Goal: Task Accomplishment & Management: Manage account settings

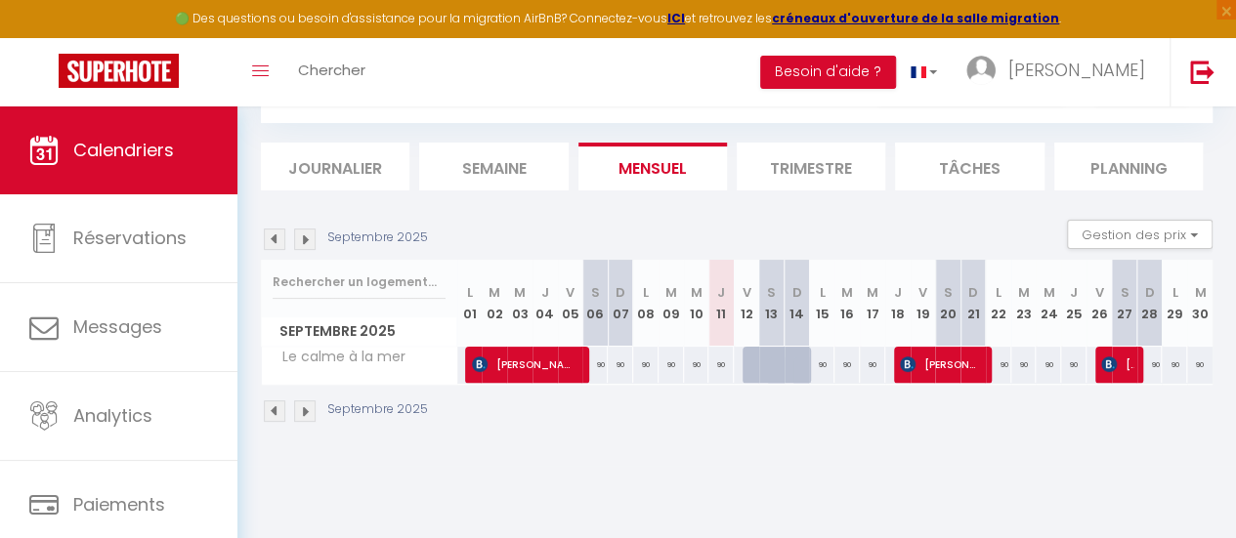
scroll to position [107, 0]
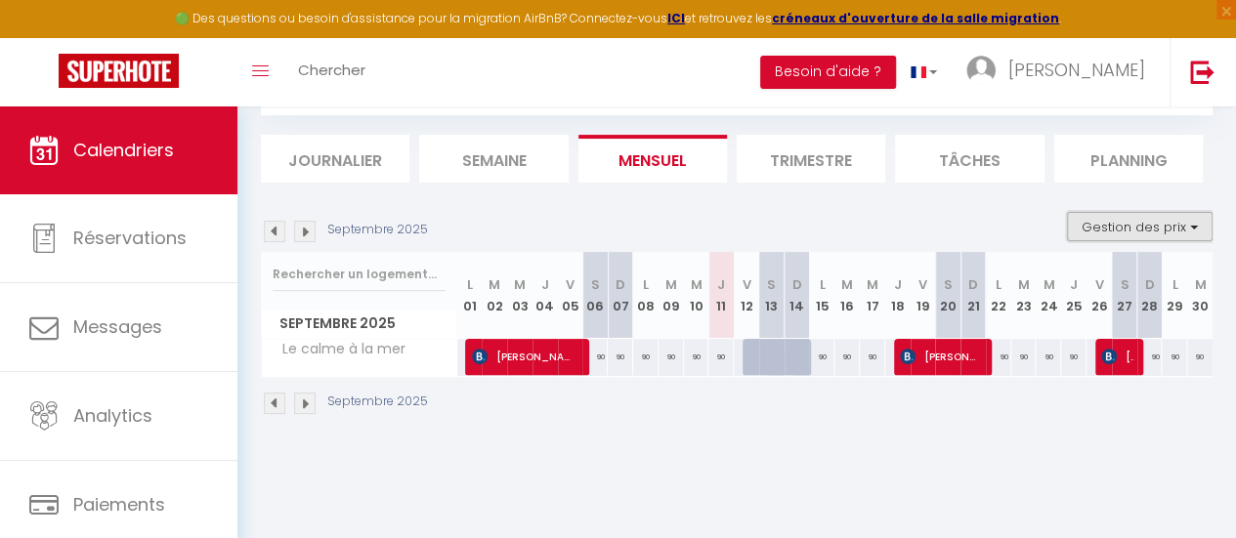
click at [1179, 224] on button "Gestion des prix" at bounding box center [1140, 226] width 146 height 29
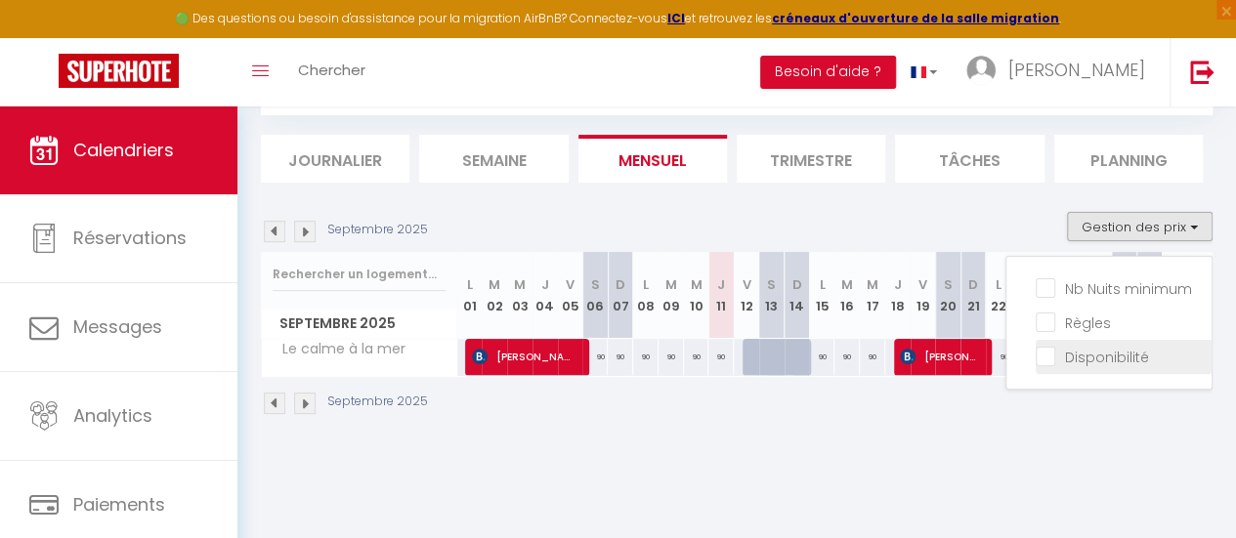
click at [1036, 352] on input "Disponibilité" at bounding box center [1124, 356] width 176 height 20
checkbox input "true"
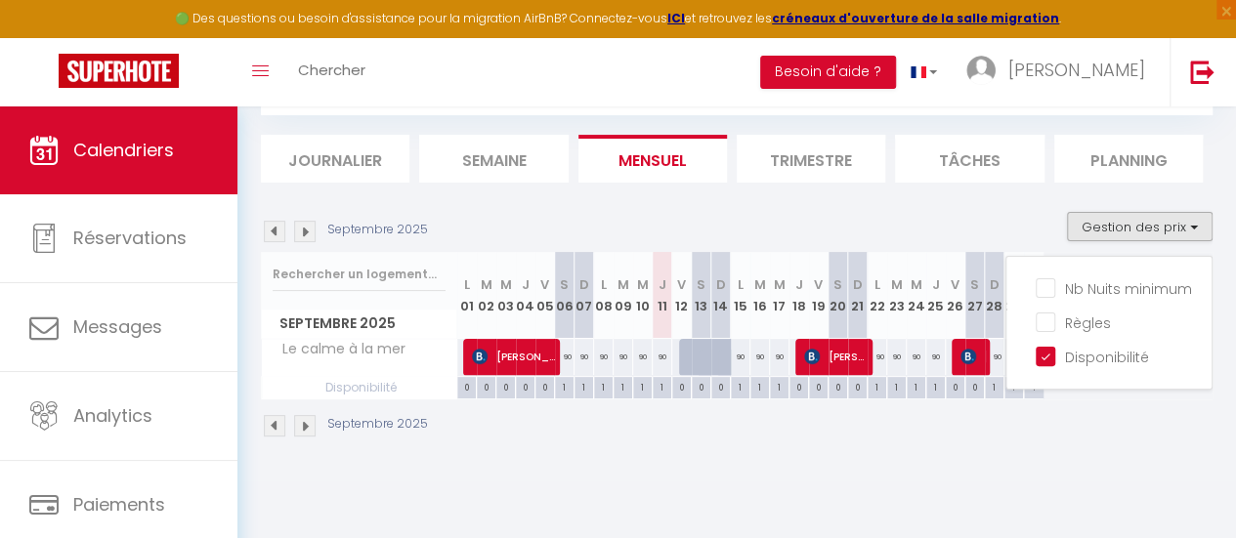
click at [687, 388] on div "0" at bounding box center [681, 386] width 19 height 19
select select
type input "Ven 12 Septembre 2025"
type input "Sam 13 Septembre 2025"
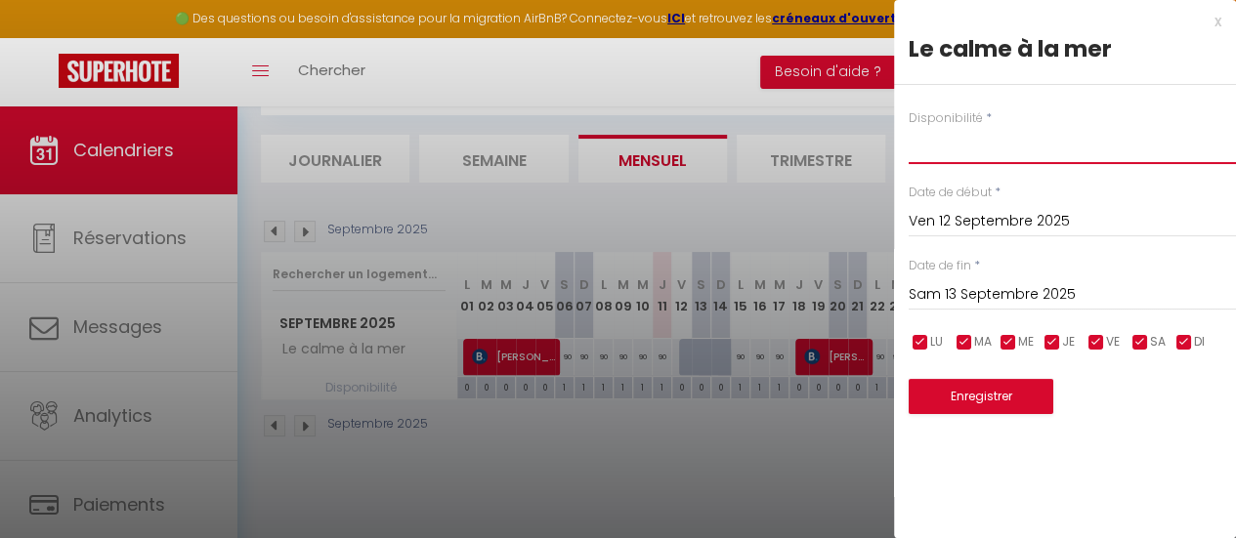
click at [978, 146] on select "Disponible Indisponible" at bounding box center [1072, 145] width 327 height 37
select select "1"
click at [909, 127] on select "Disponible Indisponible" at bounding box center [1072, 145] width 327 height 37
click at [950, 289] on input "Sam 13 Septembre 2025" at bounding box center [1072, 294] width 327 height 25
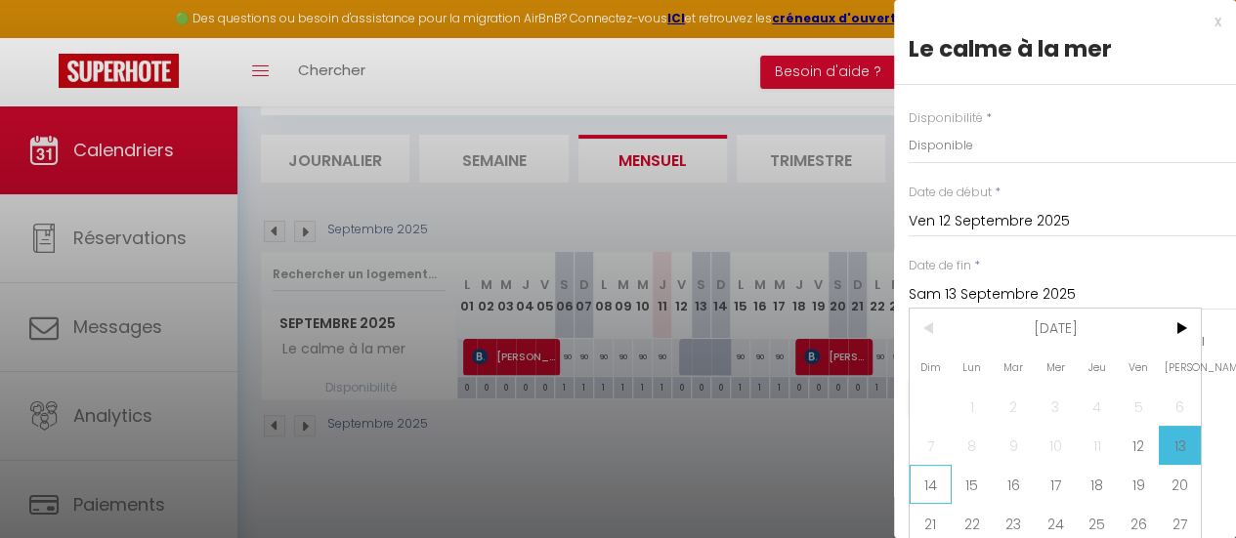
click at [930, 481] on span "14" at bounding box center [931, 484] width 42 height 39
type input "Dim 14 Septembre 2025"
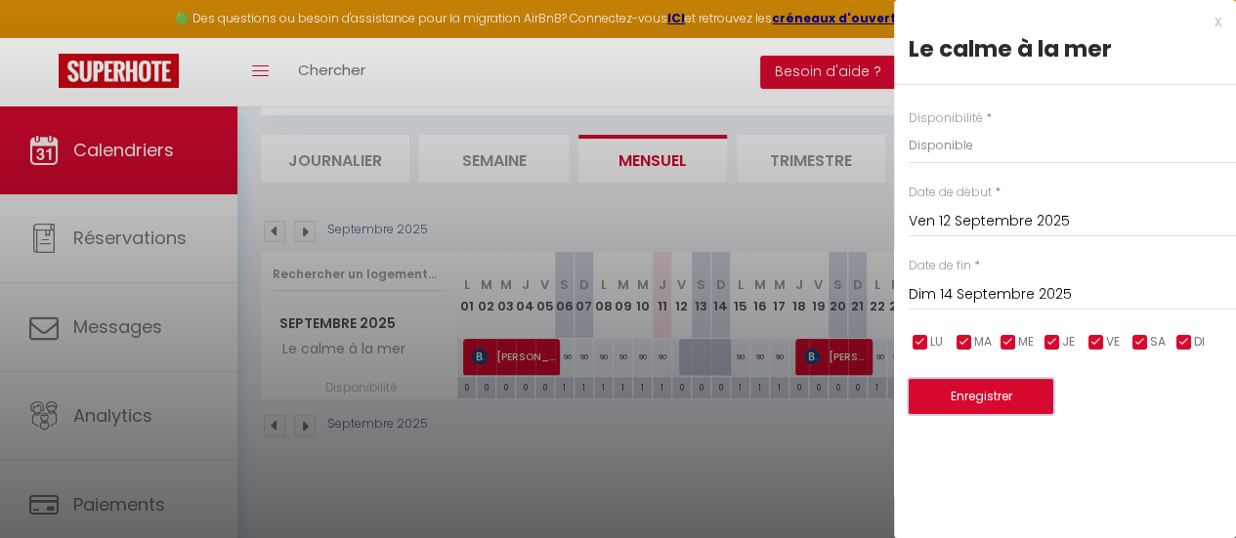
click at [1003, 394] on button "Enregistrer" at bounding box center [981, 396] width 145 height 35
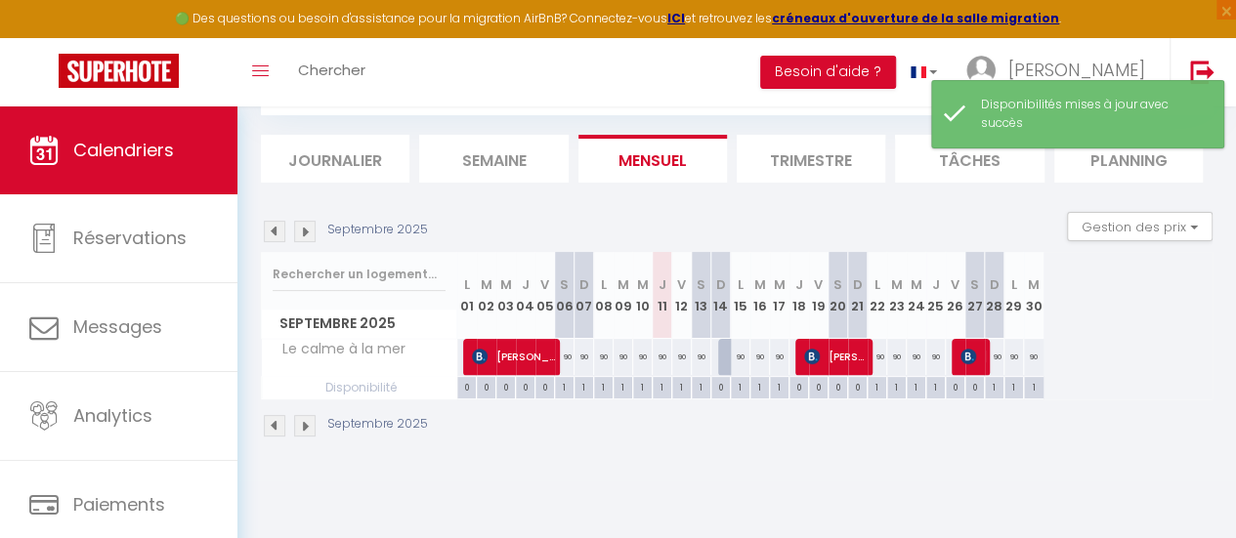
click at [721, 388] on div "0" at bounding box center [720, 386] width 19 height 19
select select
type input "Dim 14 Septembre 2025"
type input "Lun 15 Septembre 2025"
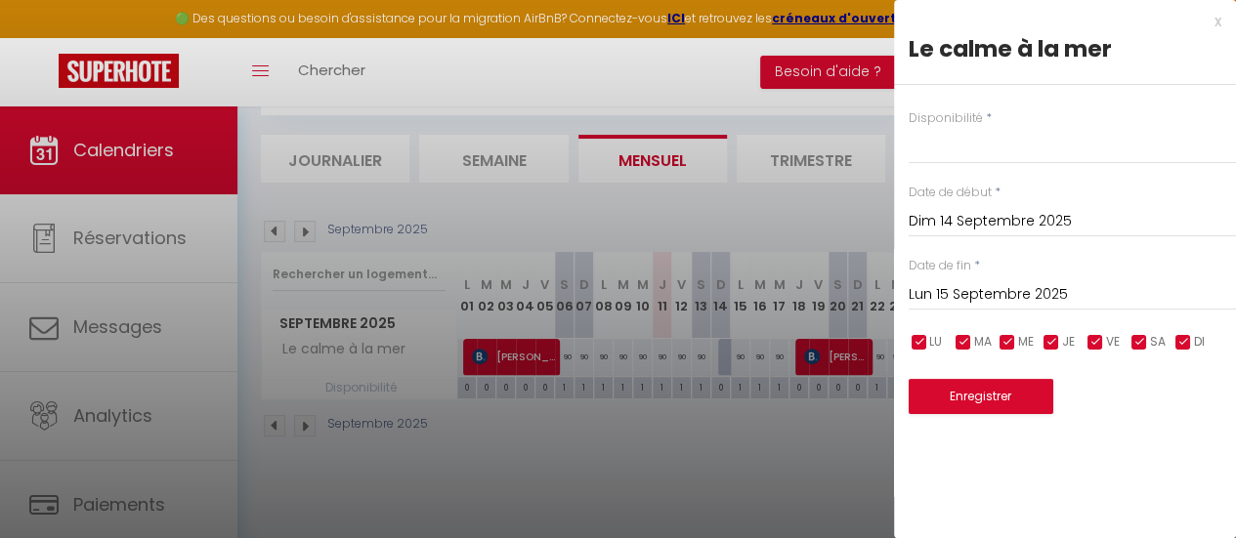
click at [946, 122] on label "Disponibilité" at bounding box center [946, 118] width 74 height 19
click at [954, 148] on select "Disponible Indisponible" at bounding box center [1072, 145] width 327 height 37
select select "1"
click at [909, 127] on select "Disponible Indisponible" at bounding box center [1072, 145] width 327 height 37
click at [979, 389] on button "Enregistrer" at bounding box center [981, 396] width 145 height 35
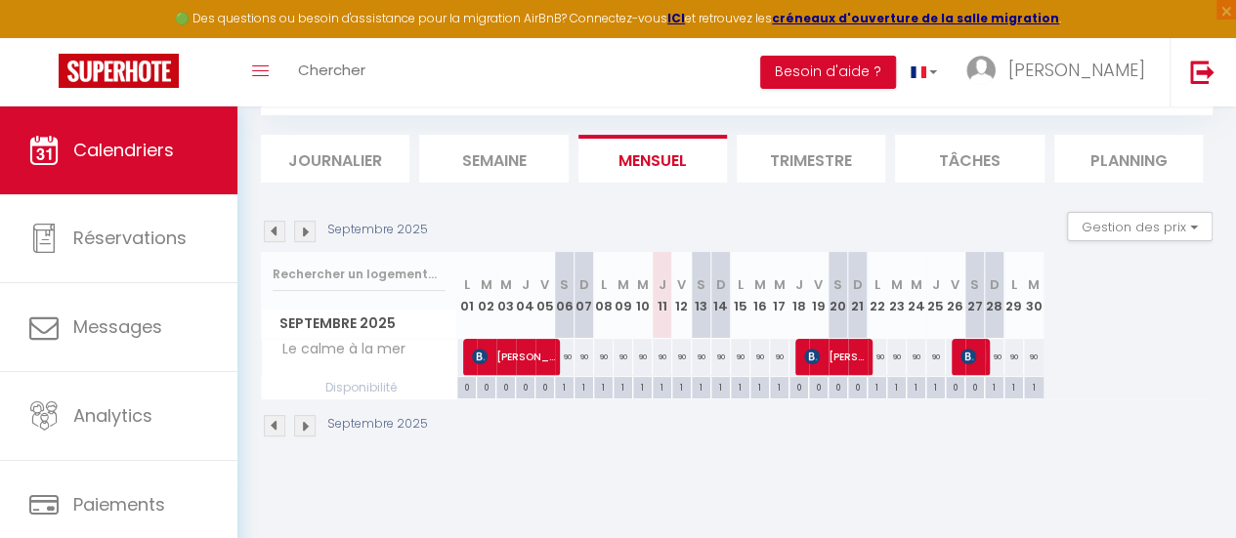
click at [329, 425] on p "Septembre 2025" at bounding box center [377, 424] width 101 height 19
click at [303, 425] on img at bounding box center [305, 426] width 22 height 22
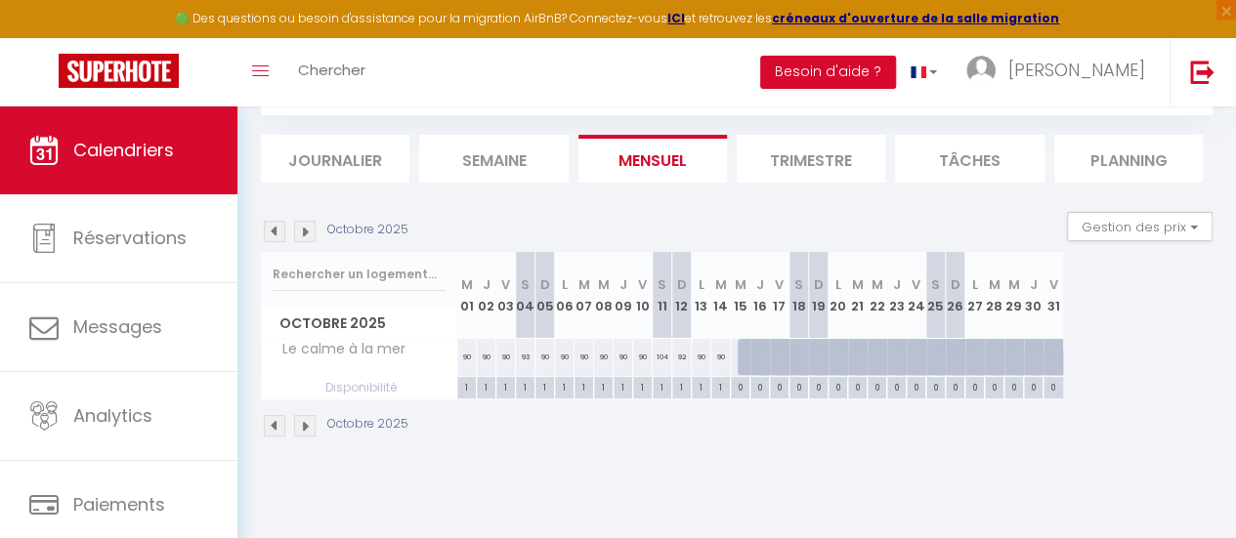
click at [739, 392] on div "0" at bounding box center [740, 386] width 19 height 19
select select
type input "Mer 15 Octobre 2025"
type input "Jeu 16 Octobre 2025"
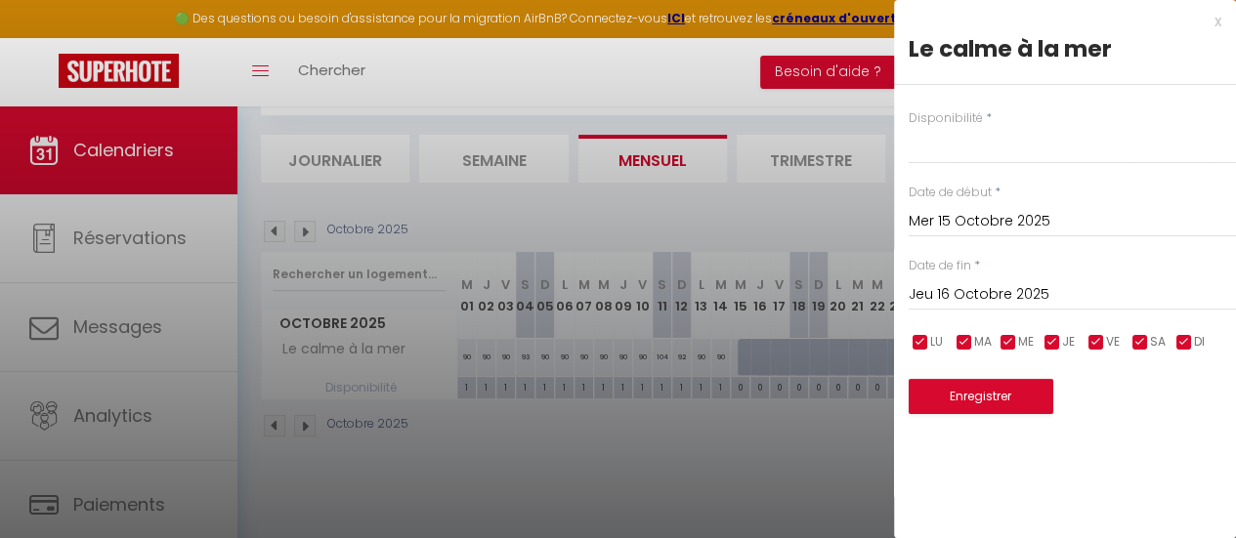
click at [942, 290] on input "Jeu 16 Octobre 2025" at bounding box center [1072, 294] width 327 height 25
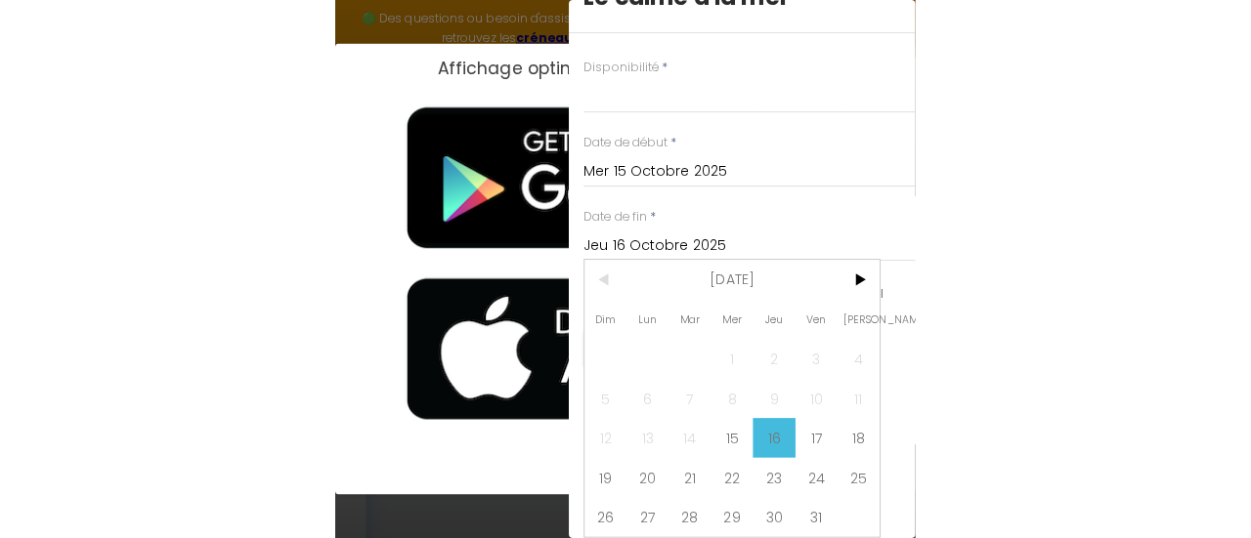
scroll to position [0, 0]
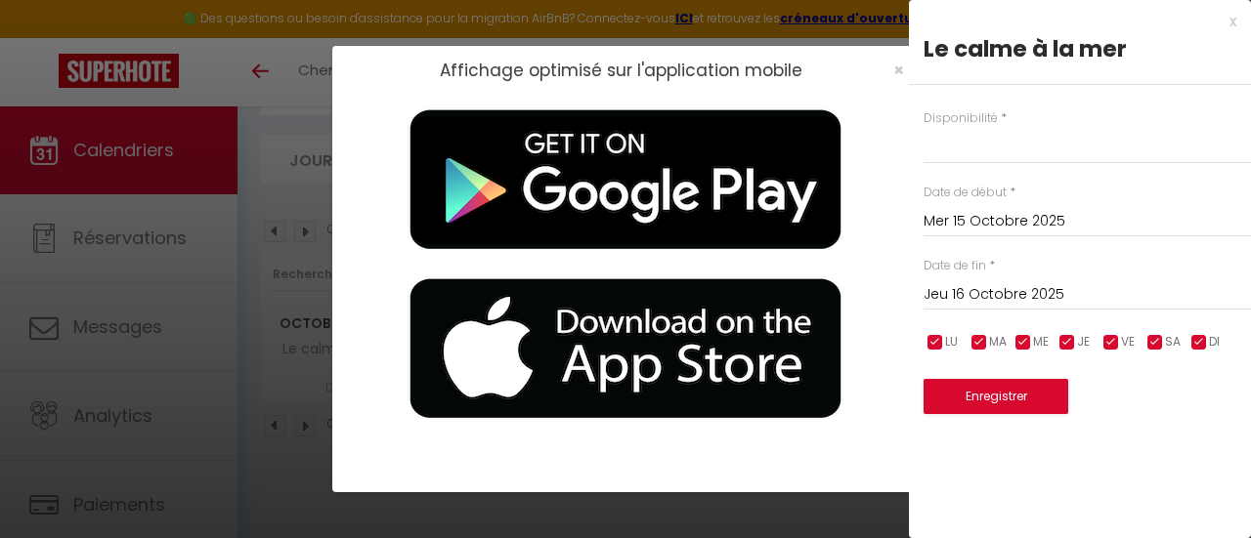
click at [999, 288] on input "Jeu 16 Octobre 2025" at bounding box center [1087, 294] width 327 height 25
click at [967, 230] on div "Disponibilité * Disponible Indisponible Date de début * Mer 15 Octobre 2025 < […" at bounding box center [1080, 250] width 342 height 330
click at [978, 290] on input "Jeu 16 Octobre 2025" at bounding box center [1087, 294] width 327 height 25
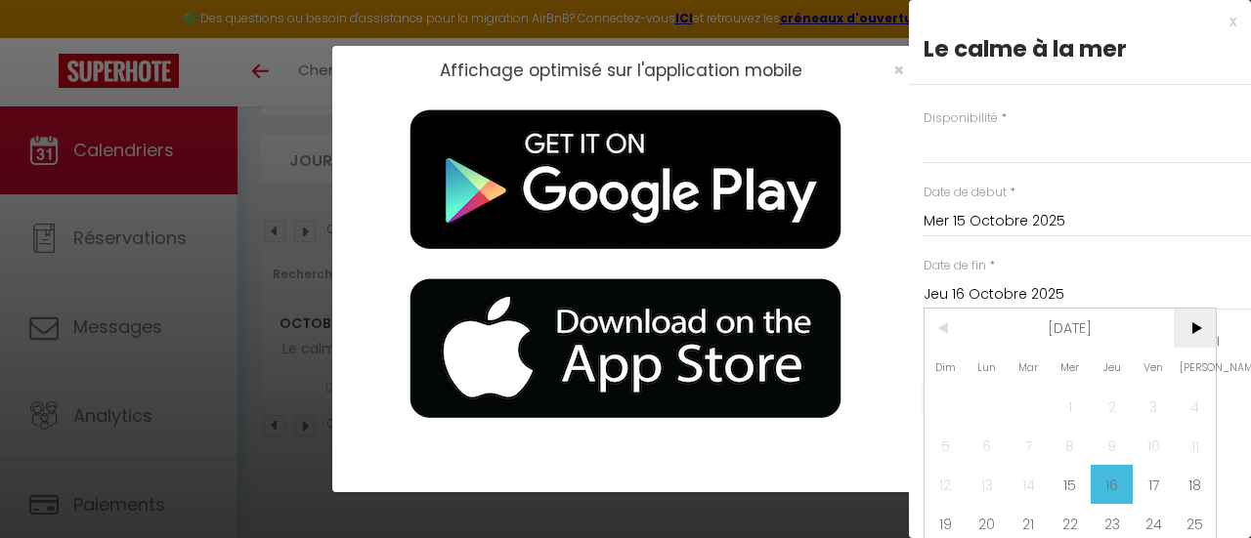
click at [1194, 323] on span ">" at bounding box center [1195, 328] width 42 height 39
click at [944, 445] on span "2" at bounding box center [946, 445] width 42 height 39
select select
type input "Dim 02 Novembre 2025"
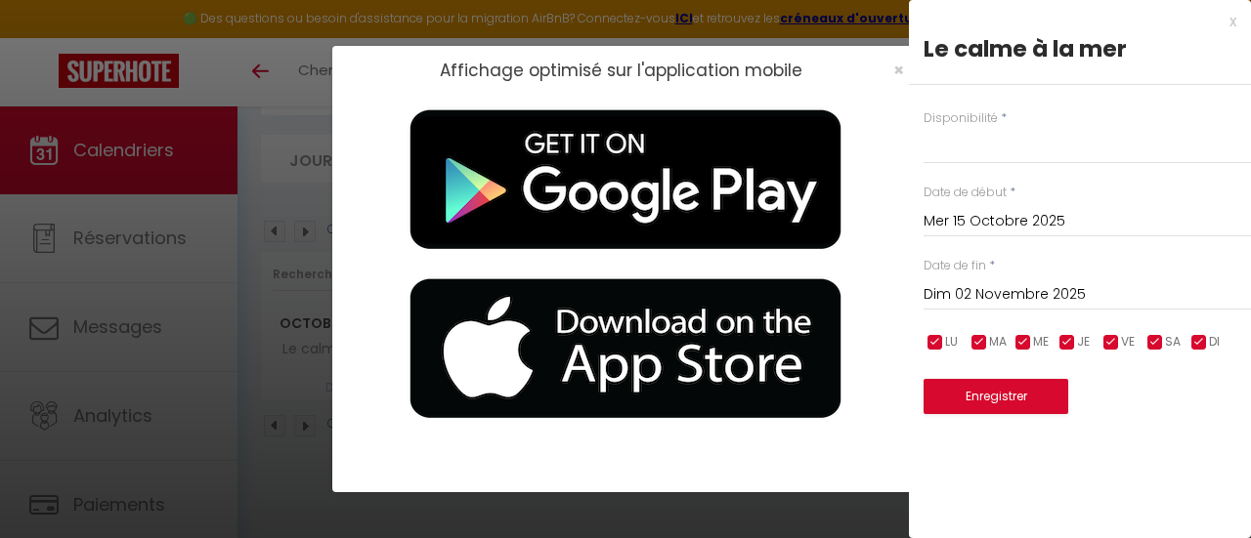
click at [968, 142] on select "Disponible Indisponible" at bounding box center [1087, 145] width 327 height 37
select select "1"
click at [924, 127] on select "Disponible Indisponible" at bounding box center [1087, 145] width 327 height 37
click at [997, 400] on button "Enregistrer" at bounding box center [996, 396] width 145 height 35
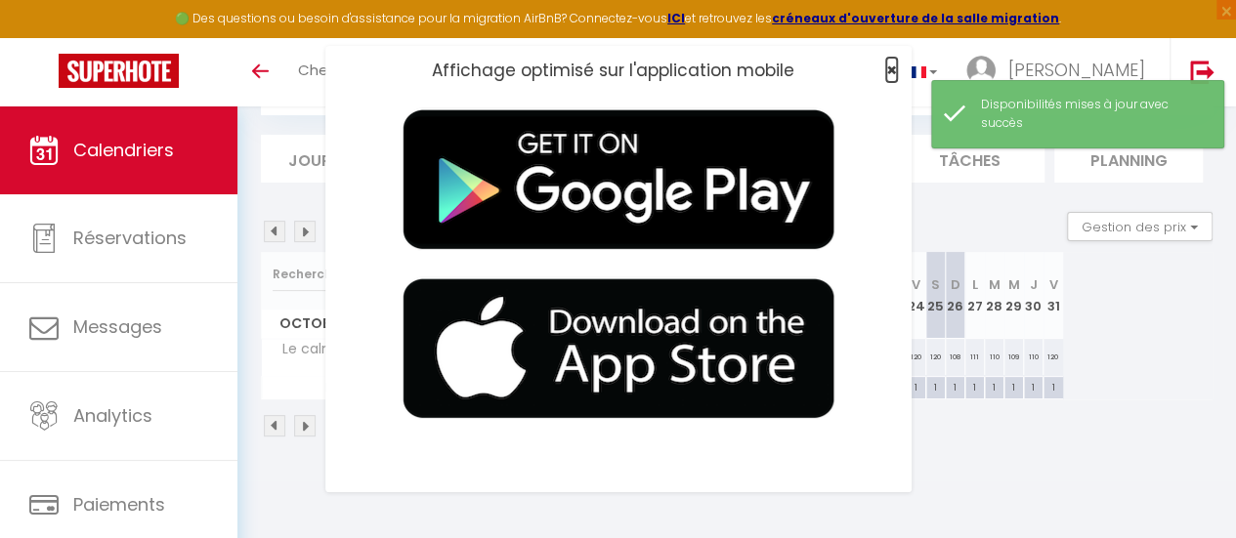
click at [890, 69] on span "×" at bounding box center [891, 70] width 11 height 24
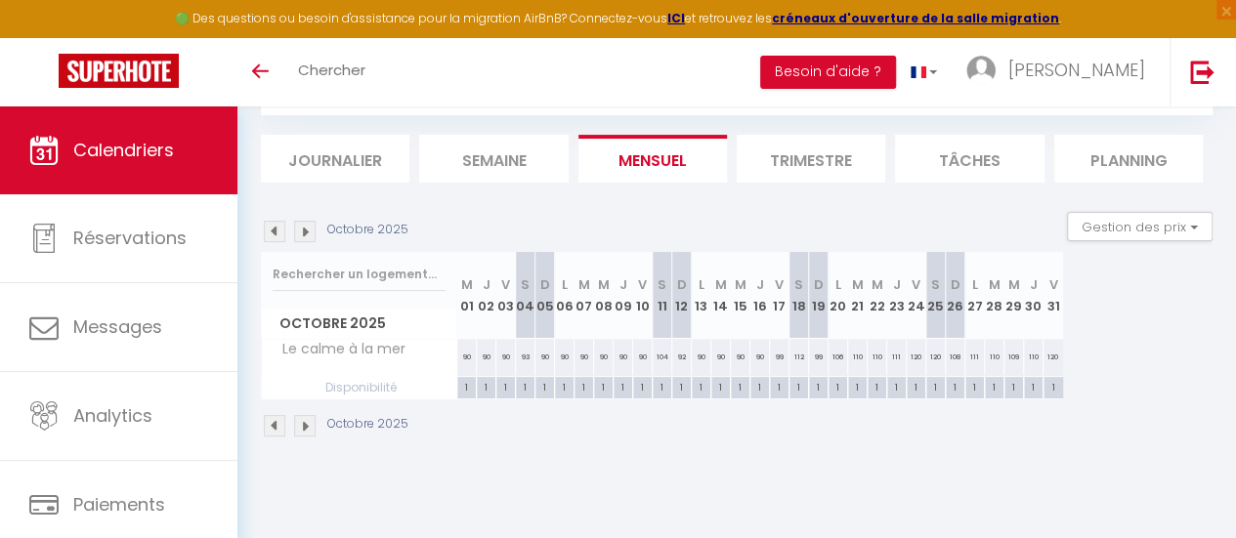
click at [279, 231] on img at bounding box center [275, 232] width 22 height 22
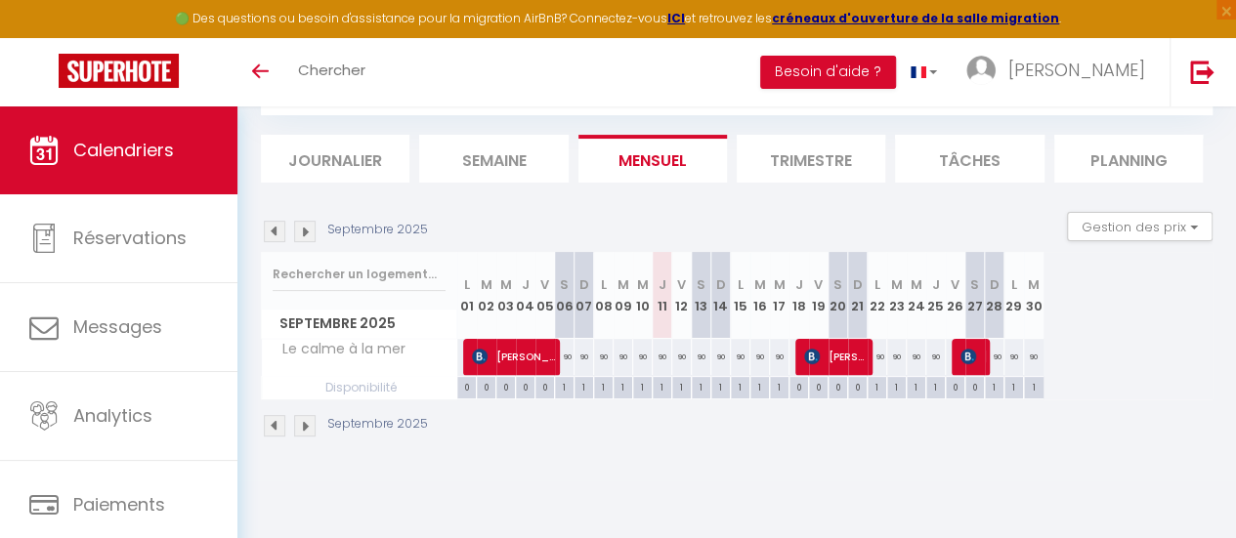
click at [663, 316] on th "J 11" at bounding box center [663, 295] width 20 height 87
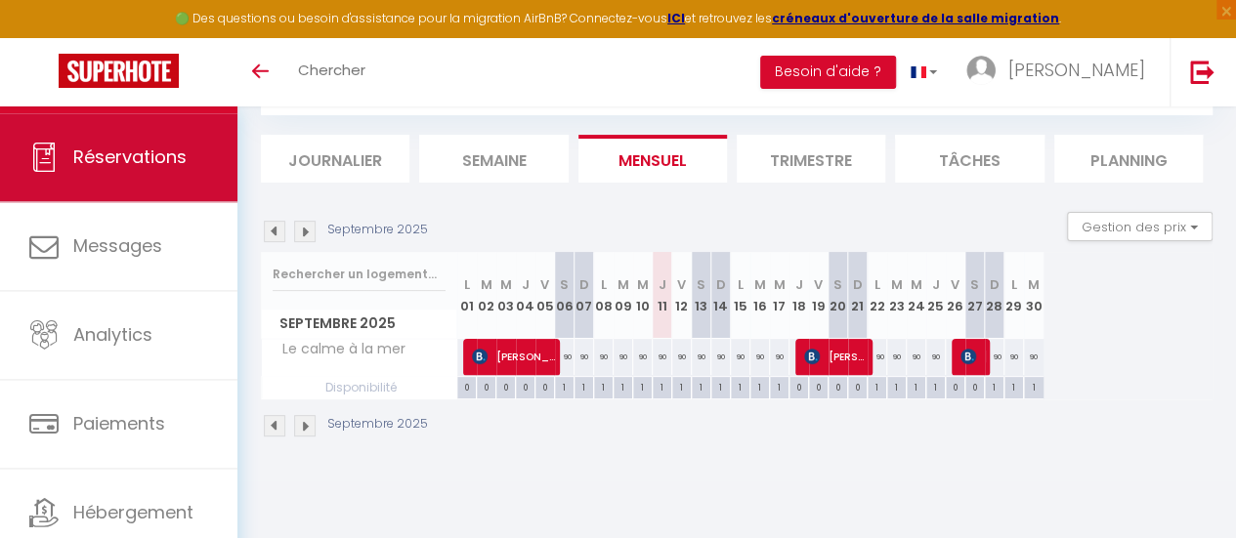
click at [139, 145] on span "Réservations" at bounding box center [129, 157] width 113 height 24
select select "not_cancelled"
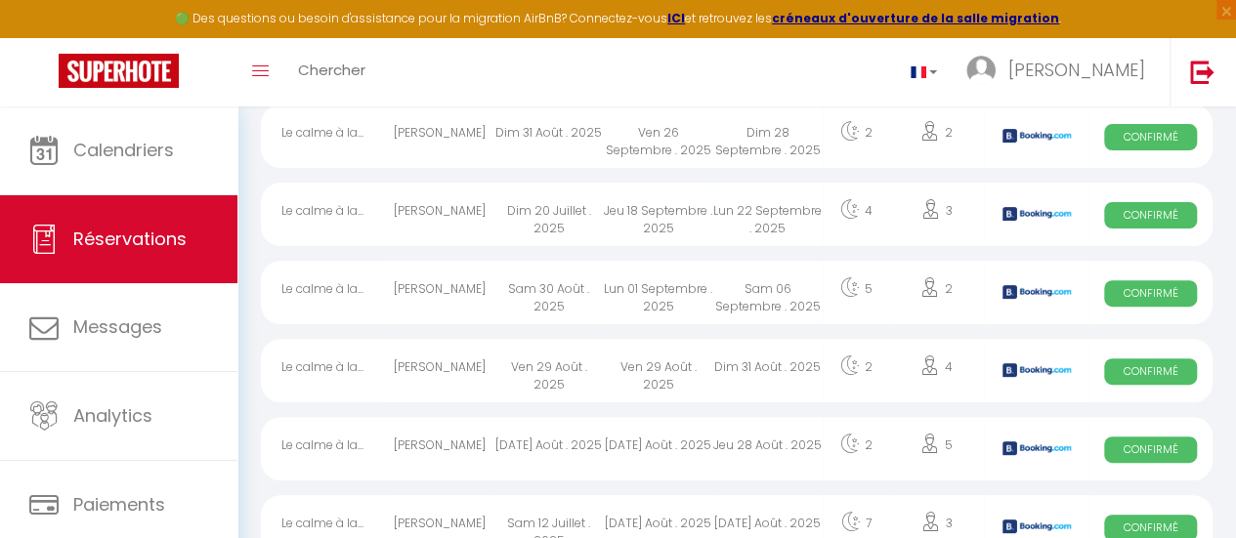
scroll to position [208, 0]
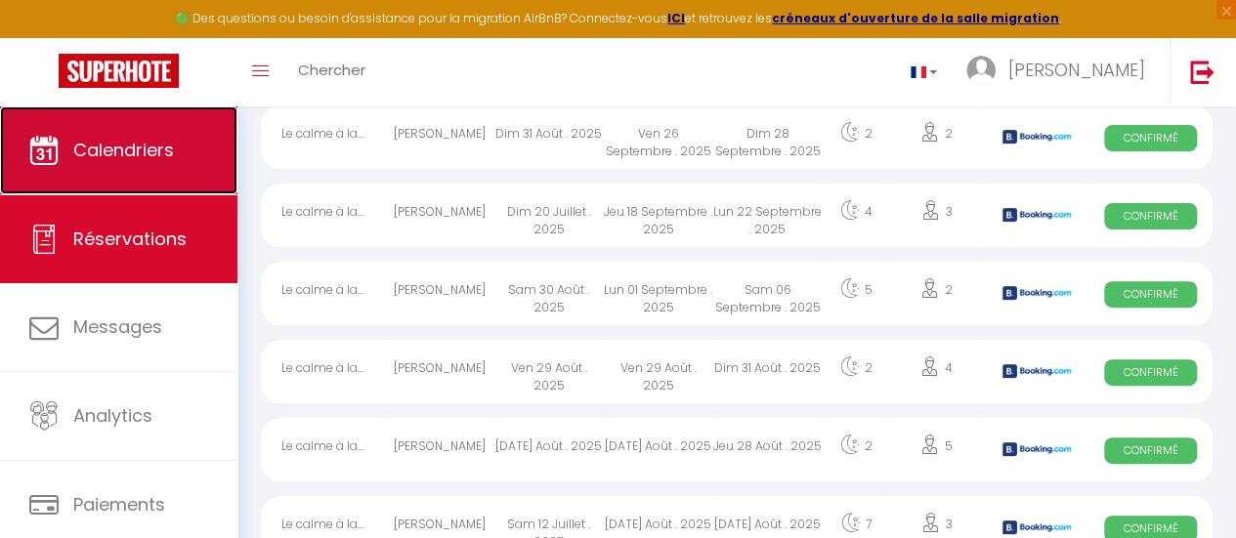
click at [127, 145] on span "Calendriers" at bounding box center [123, 150] width 101 height 24
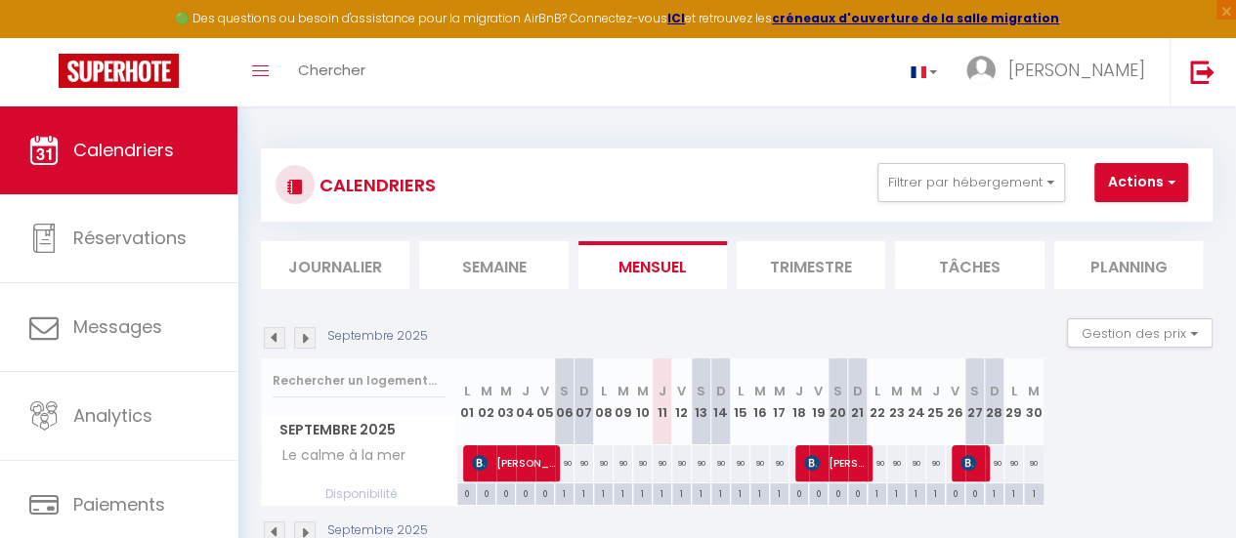
scroll to position [107, 0]
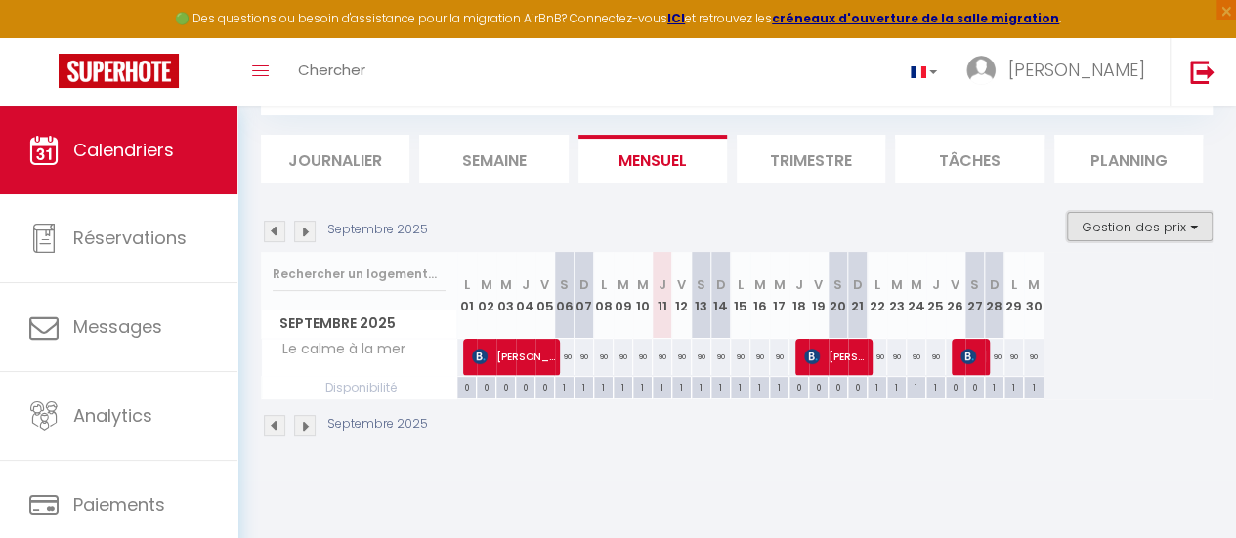
click at [1185, 228] on button "Gestion des prix" at bounding box center [1140, 226] width 146 height 29
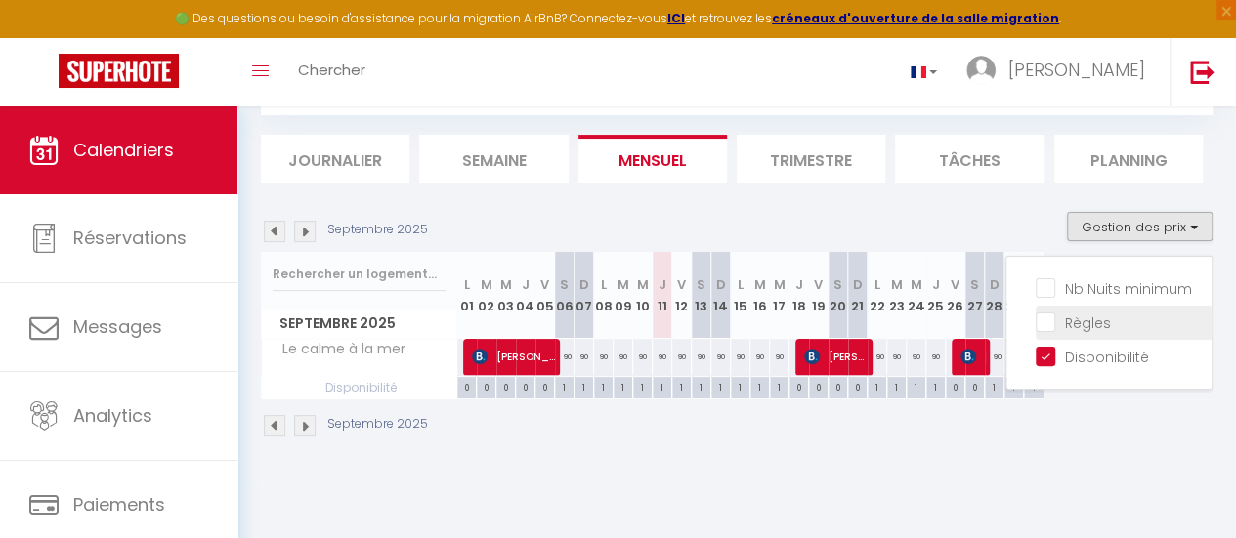
click at [1042, 322] on input "Règles" at bounding box center [1124, 322] width 176 height 20
checkbox input "true"
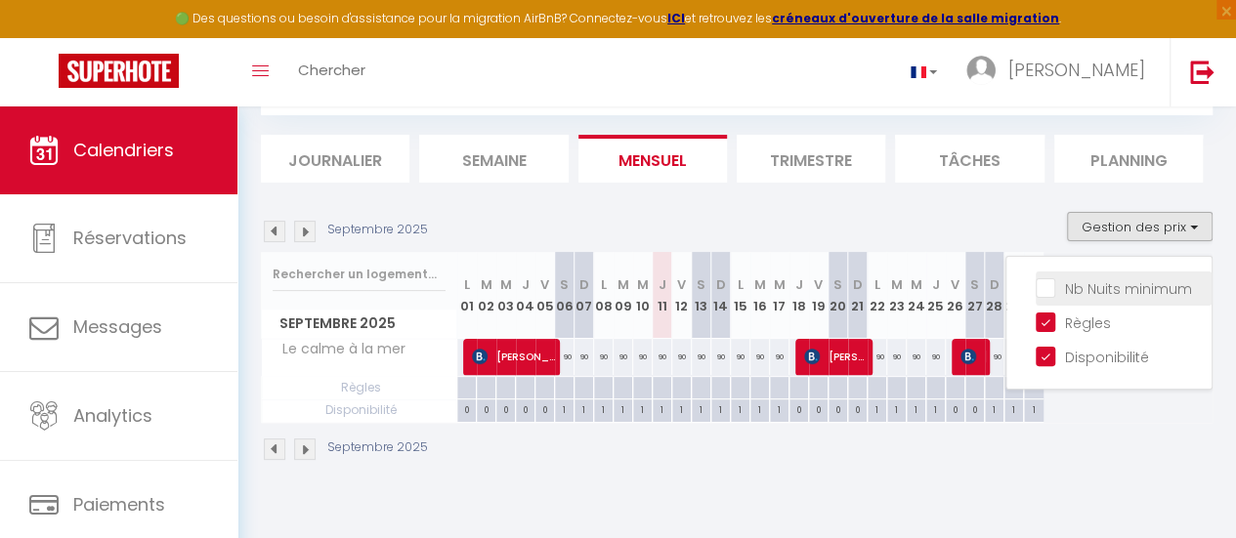
click at [1036, 288] on input "Nb Nuits minimum" at bounding box center [1124, 288] width 176 height 20
checkbox input "true"
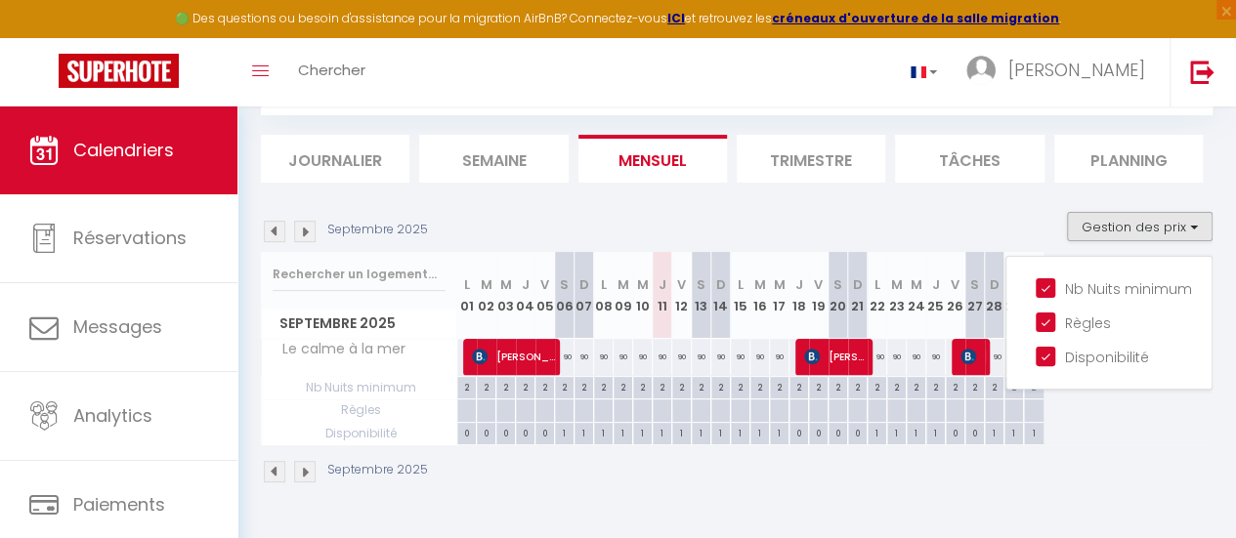
click at [1135, 404] on div "Septembre 2025 L 01 M 02 M 03 J 04 V 05 S 06 D 07 L 08 M 09 M 10 J 11 V 12 S 13…" at bounding box center [737, 349] width 952 height 194
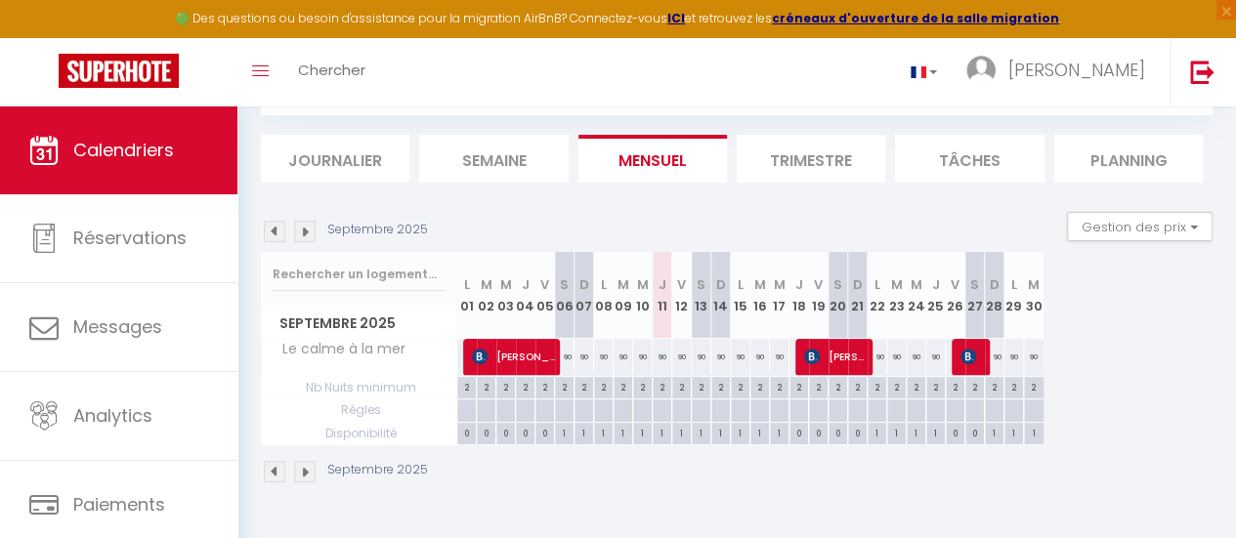
click at [310, 232] on img at bounding box center [305, 232] width 22 height 22
